Goal: Task Accomplishment & Management: Manage account settings

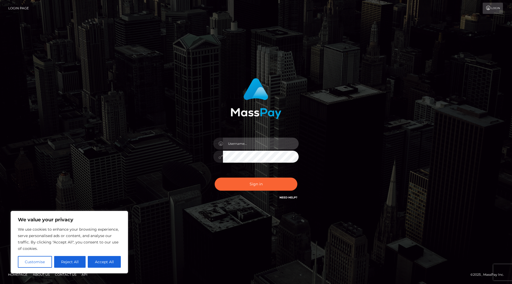
click at [259, 143] on input "text" at bounding box center [261, 144] width 76 height 12
type input "yourgoddessbarbi"
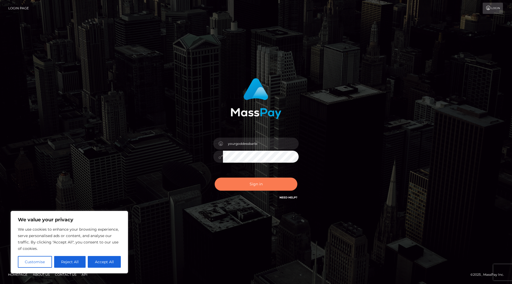
click at [252, 188] on button "Sign in" at bounding box center [256, 184] width 83 height 13
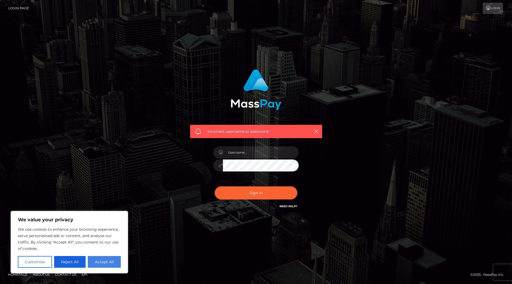
click at [100, 261] on button "Accept All" at bounding box center [104, 262] width 33 height 12
checkbox input "true"
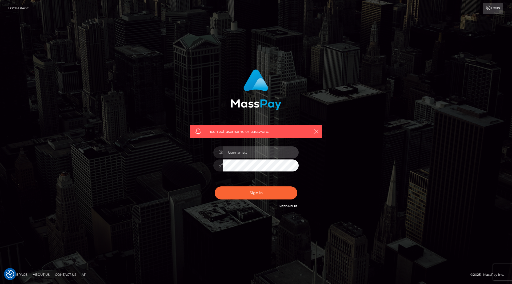
click at [245, 155] on input "text" at bounding box center [261, 152] width 76 height 12
